Goal: Task Accomplishment & Management: Manage account settings

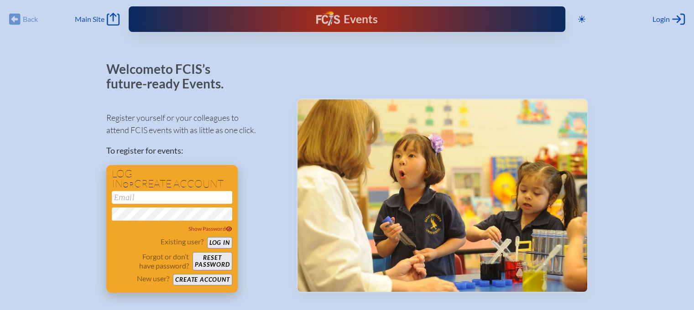
click at [221, 244] on button "Log in" at bounding box center [219, 242] width 25 height 11
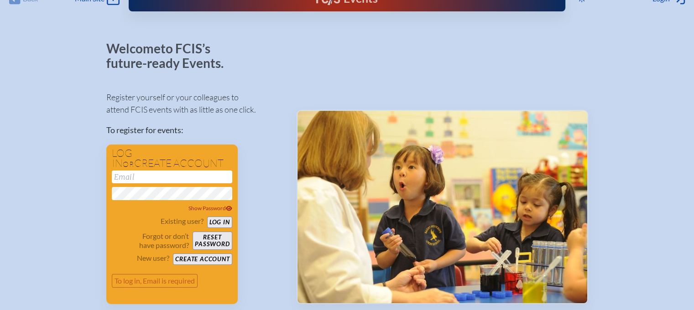
scroll to position [24, 0]
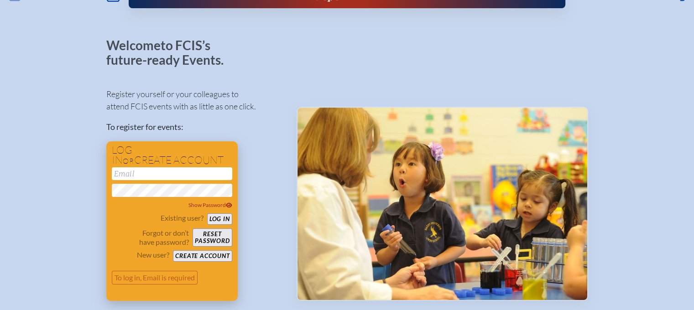
click at [119, 173] on input "email" at bounding box center [172, 174] width 121 height 13
click at [219, 217] on button "Log in" at bounding box center [219, 219] width 25 height 11
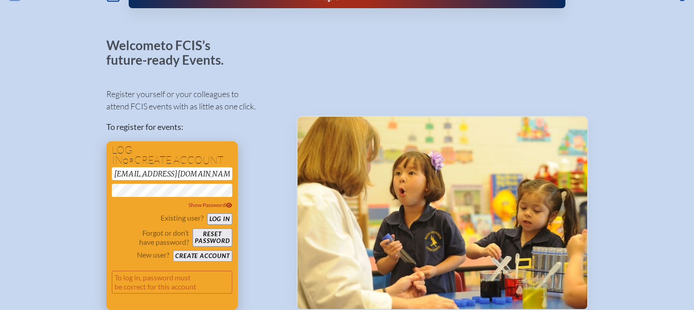
click at [223, 219] on button "Log in" at bounding box center [219, 219] width 25 height 11
click at [215, 217] on button "Log in" at bounding box center [219, 219] width 25 height 11
click at [262, 207] on div "Register yourself or your colleagues to attend FCIS events with as little as on…" at bounding box center [194, 195] width 176 height 231
drag, startPoint x: 113, startPoint y: 171, endPoint x: 171, endPoint y: 171, distance: 57.5
click at [171, 171] on input "lkndxtn77" at bounding box center [172, 174] width 121 height 13
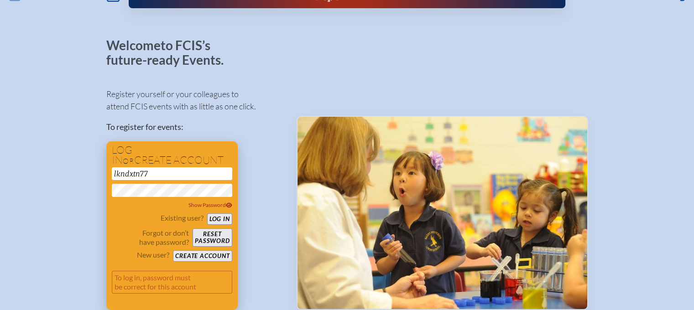
type input "[EMAIL_ADDRESS][DOMAIN_NAME]"
click at [213, 217] on button "Log in" at bounding box center [219, 219] width 25 height 11
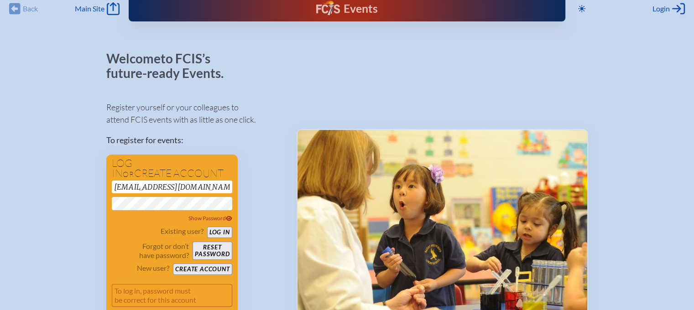
scroll to position [0, 0]
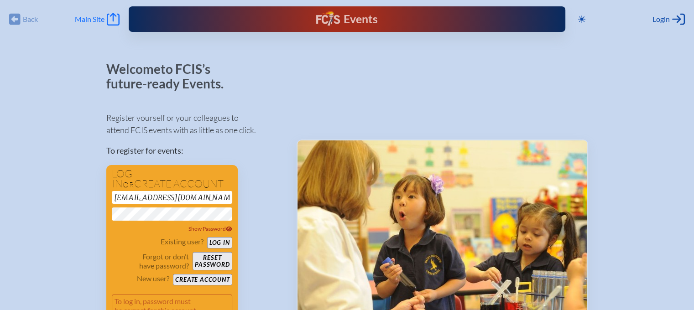
click at [111, 16] on icon "Main Site" at bounding box center [113, 19] width 13 height 13
